Goal: Task Accomplishment & Management: Manage account settings

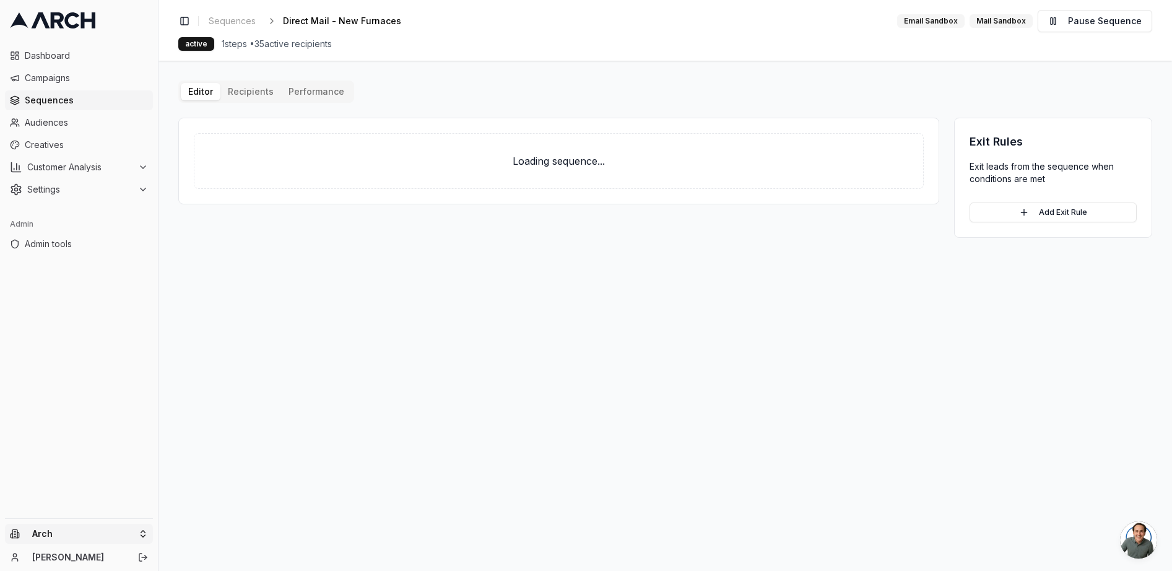
click at [76, 533] on html "Dashboard Campaigns Sequences Audiences Creatives Customer Analysis Settings Ad…" at bounding box center [586, 285] width 1172 height 571
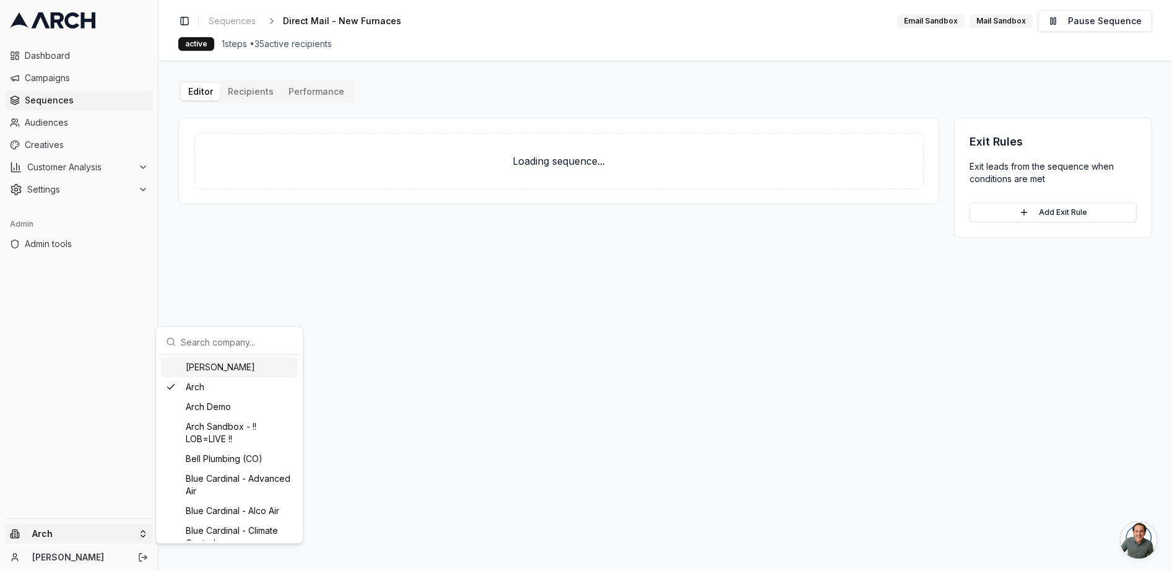
click at [225, 343] on input "text" at bounding box center [237, 341] width 112 height 25
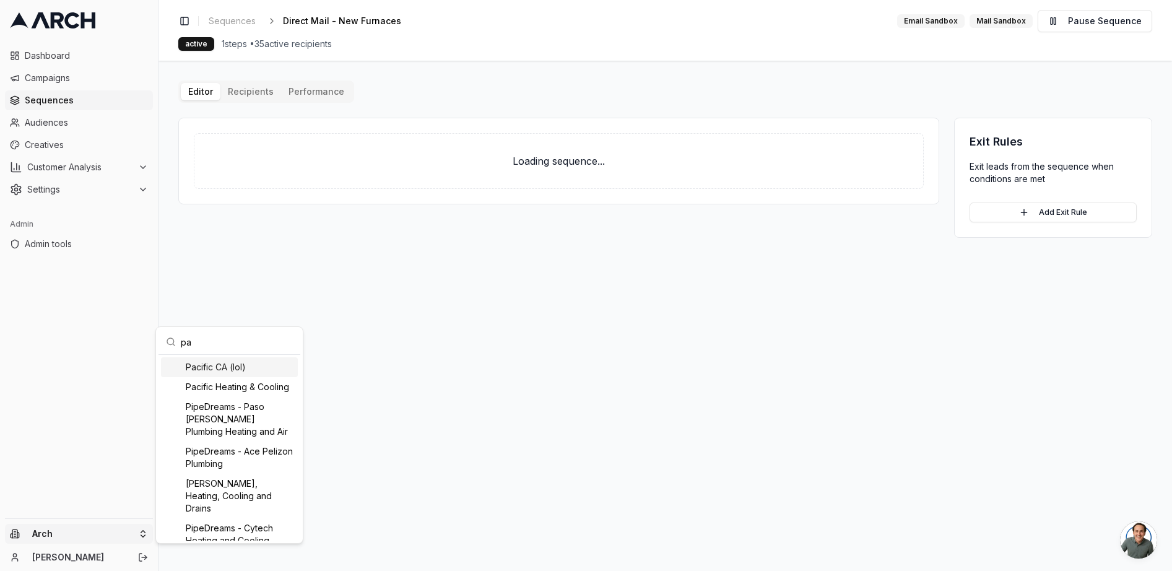
type input "pac"
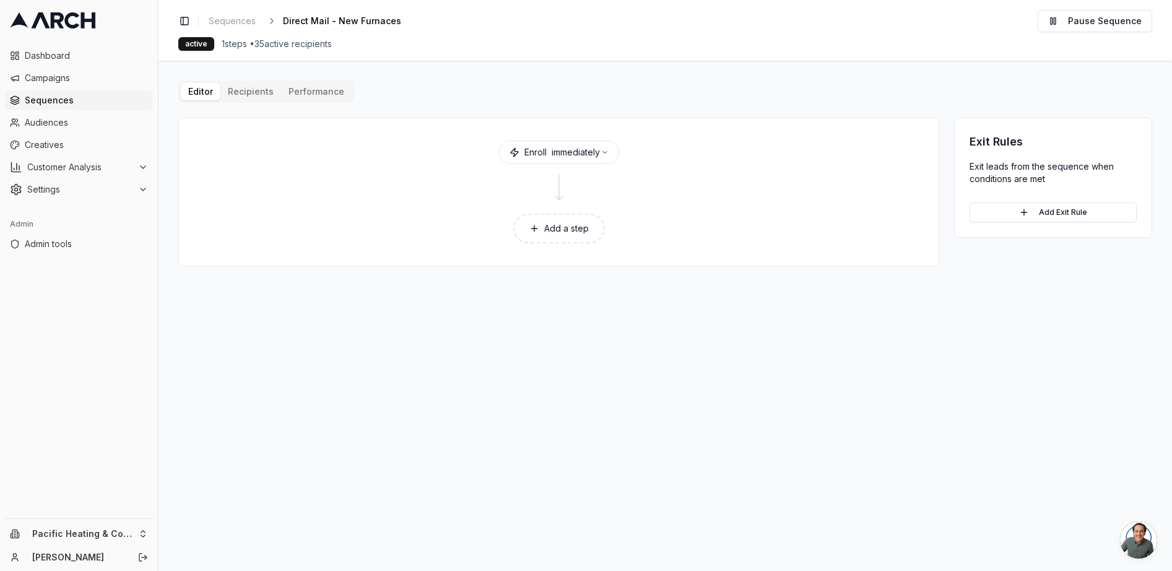
click at [249, 93] on div "Editor Recipients Performance Enroll immediately Add a step Exit Rules Exit lea…" at bounding box center [664, 173] width 973 height 186
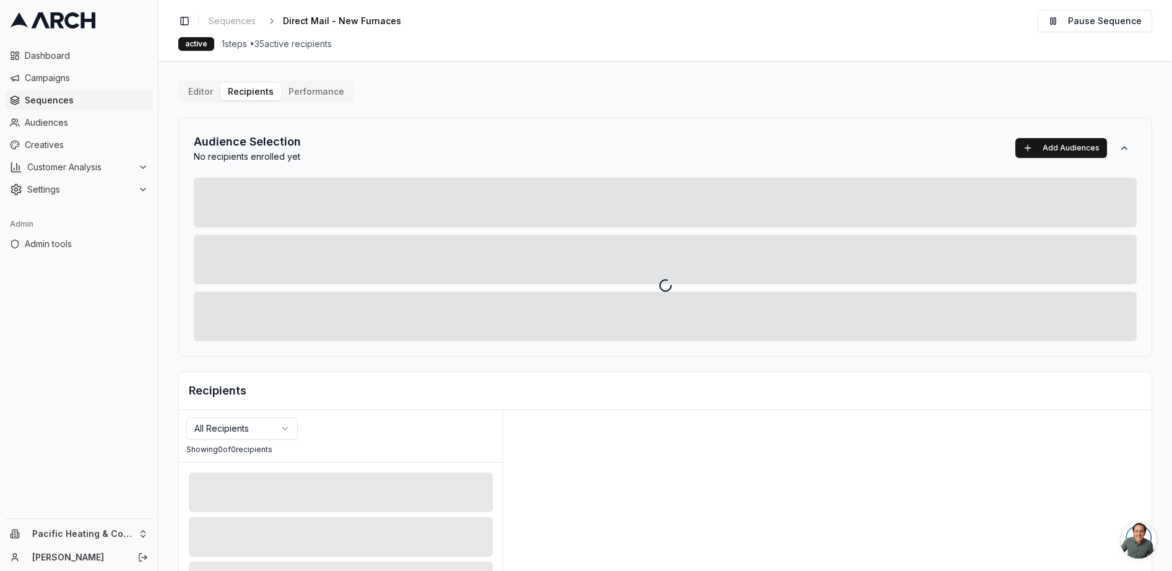
click at [198, 93] on div at bounding box center [664, 285] width 1013 height 571
click at [557, 71] on div at bounding box center [664, 285] width 1013 height 571
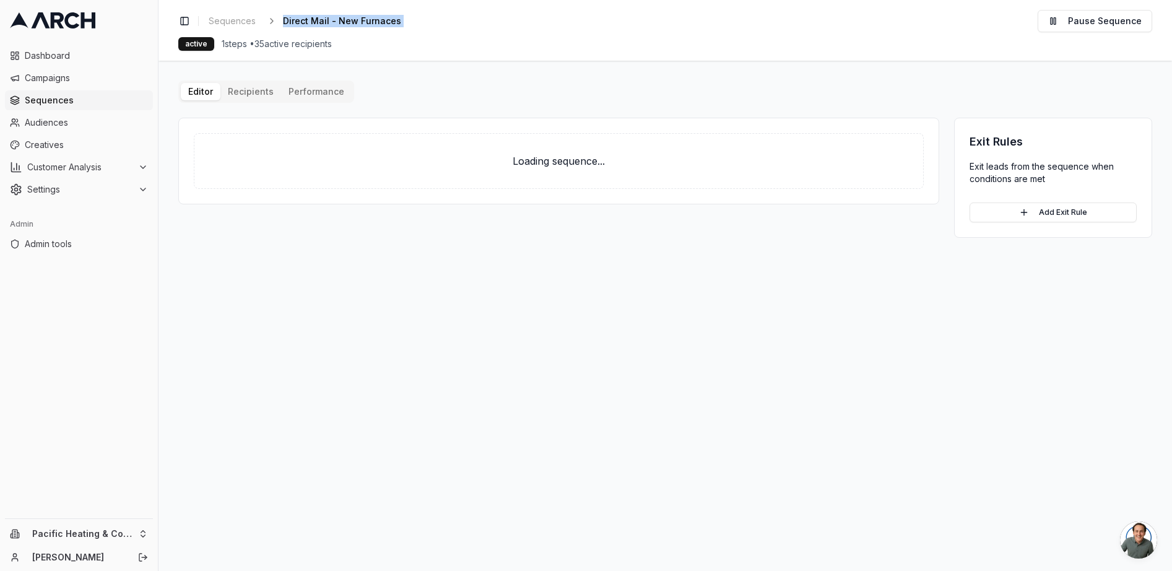
drag, startPoint x: 425, startPoint y: 20, endPoint x: 274, endPoint y: 26, distance: 151.1
click at [274, 26] on div "Toggle Sidebar Sequences Direct Mail - New Furnaces Edit Pause Sequence" at bounding box center [664, 21] width 973 height 22
copy div "Direct Mail - New Furnaces"
click at [105, 531] on html "Dashboard Campaigns Sequences Audiences Creatives Customer Analysis Settings Ad…" at bounding box center [586, 285] width 1172 height 571
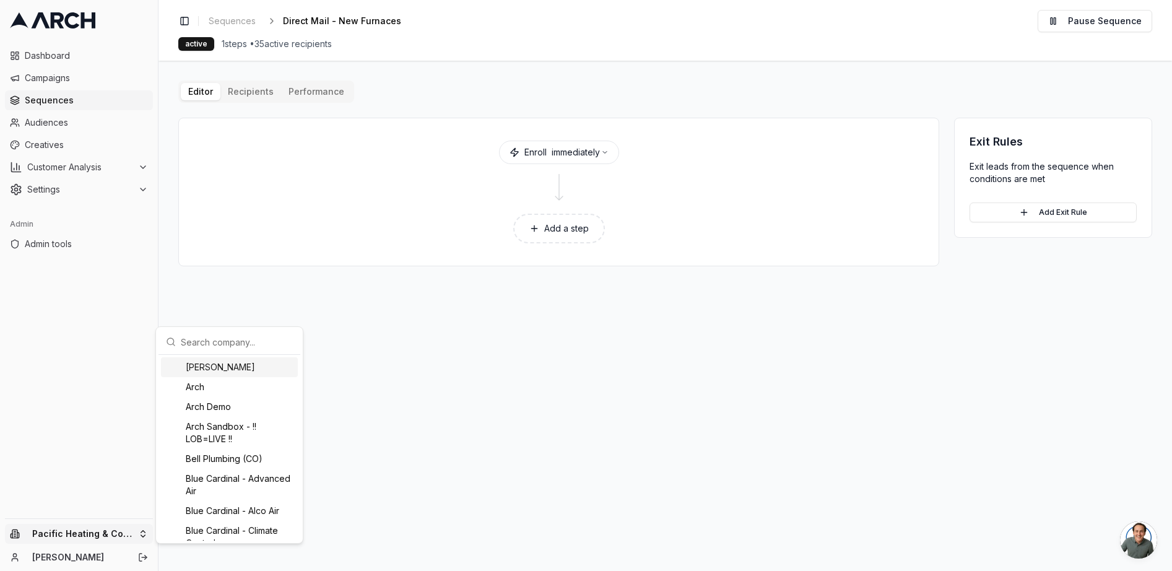
click at [243, 335] on input "text" at bounding box center [237, 341] width 112 height 25
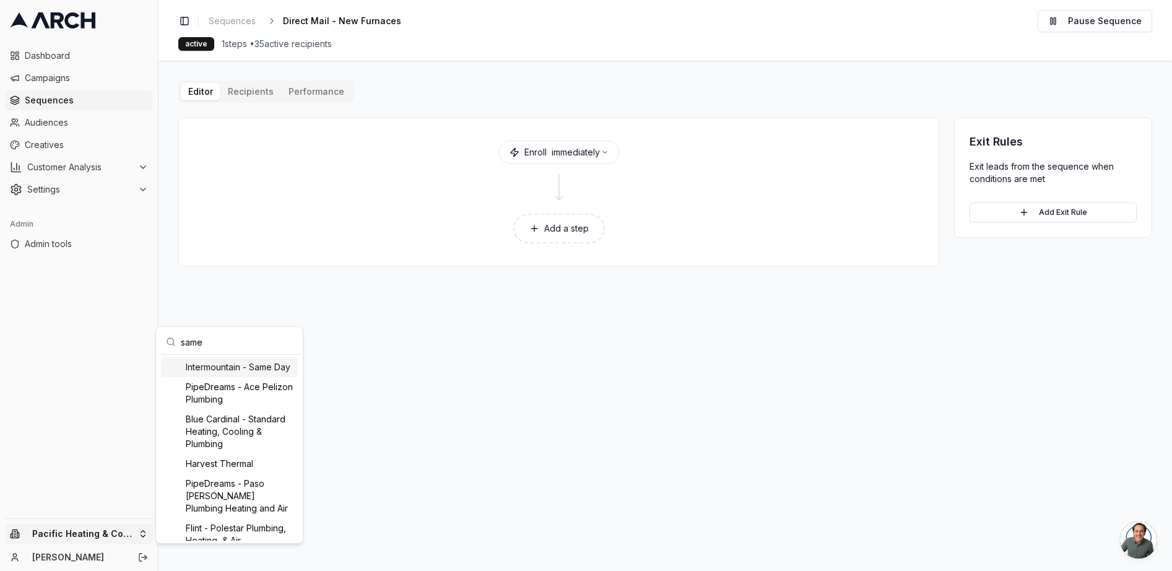
type input "same"
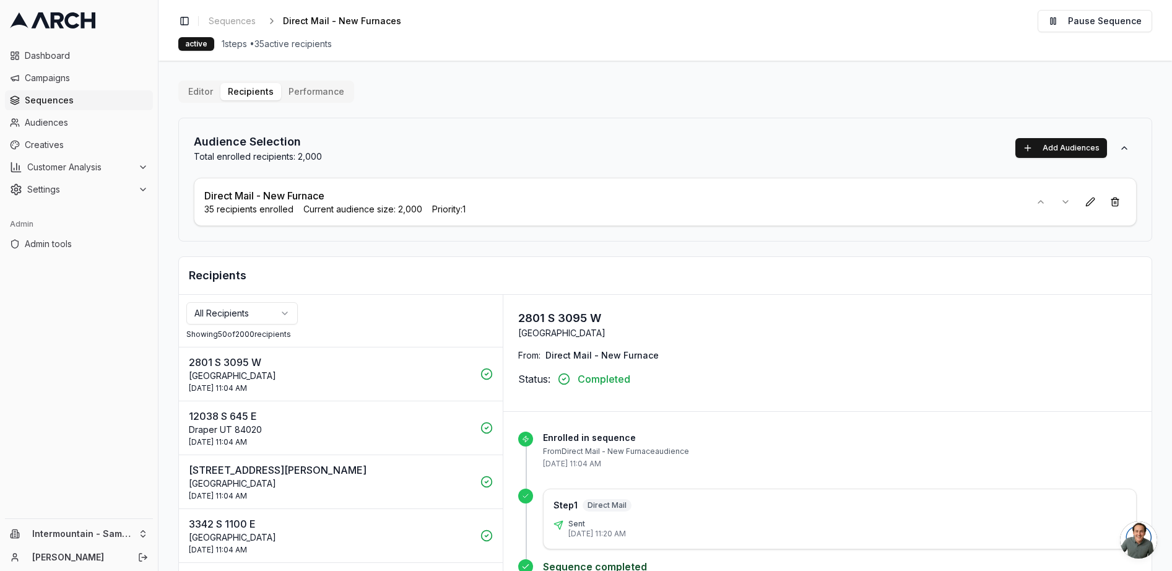
click at [721, 88] on div "Editor Recipients Performance Audience Selection Total enrolled recipients: 2,0…" at bounding box center [664, 373] width 973 height 586
